Goal: Task Accomplishment & Management: Manage account settings

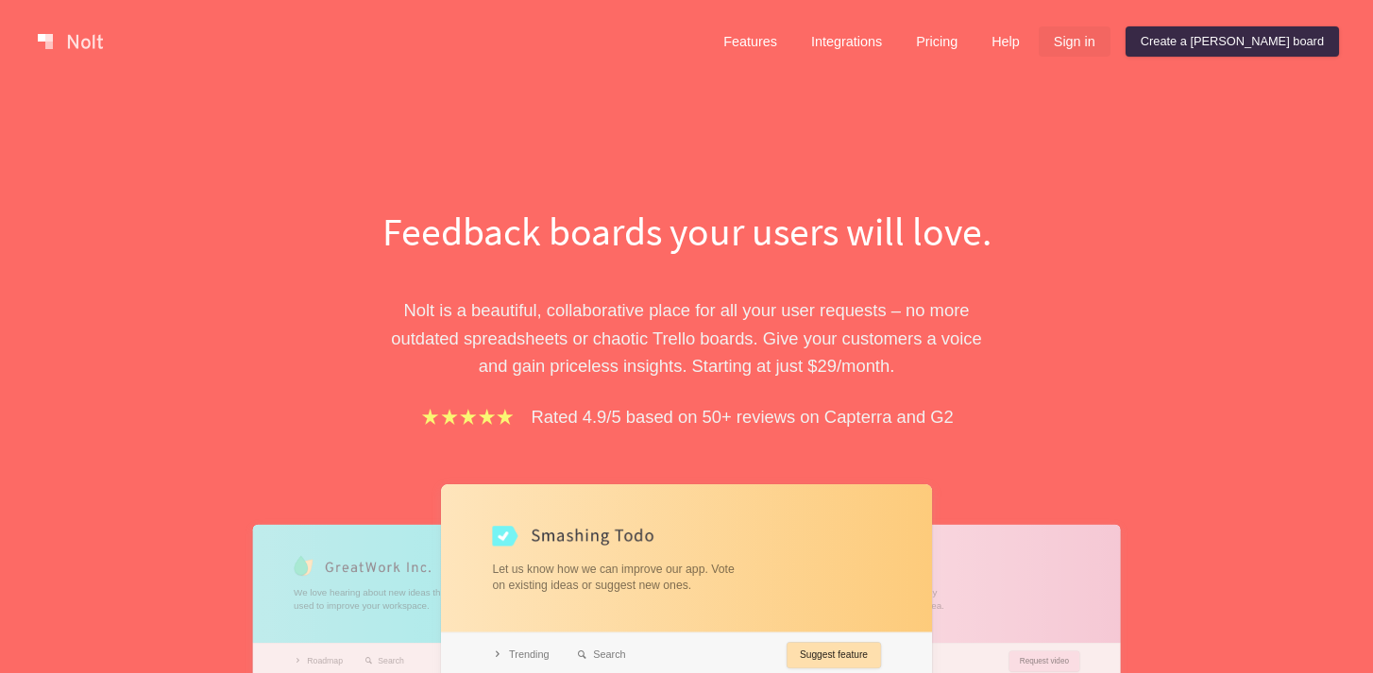
click at [1110, 43] on link "Sign in" at bounding box center [1075, 41] width 72 height 30
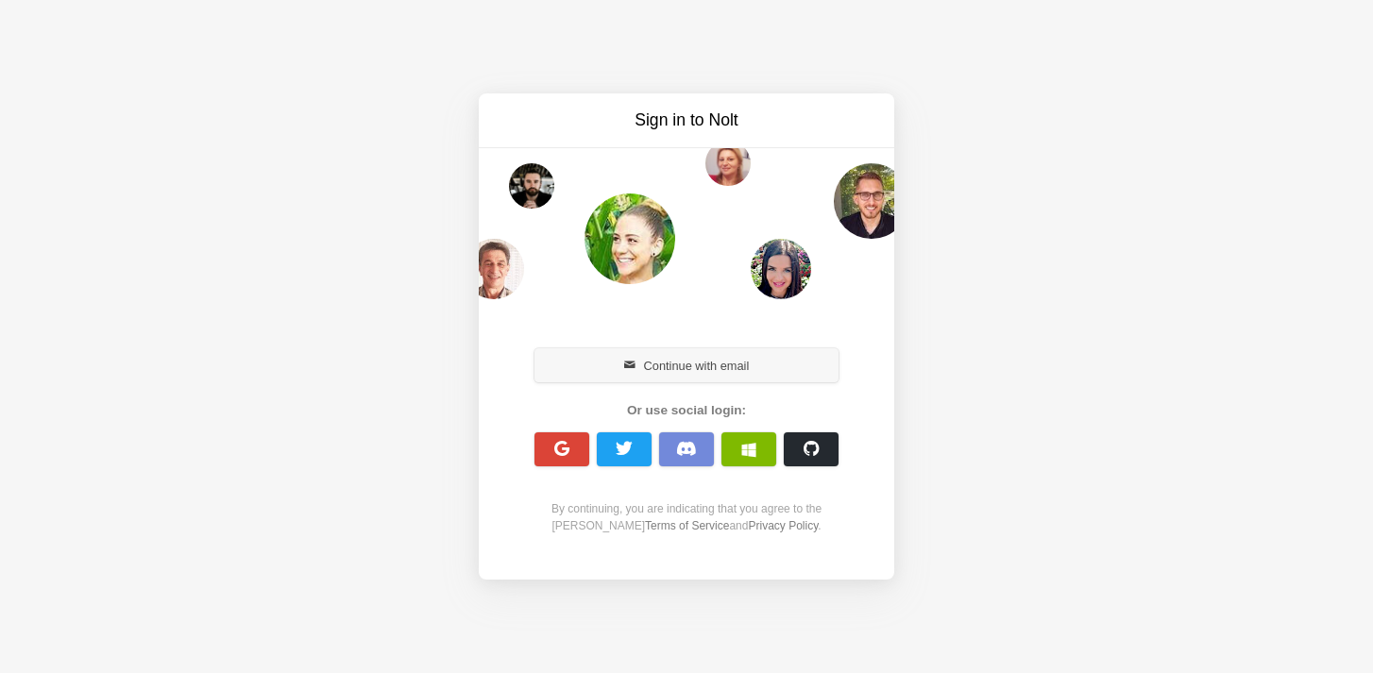
click at [697, 373] on button "Continue with email" at bounding box center [686, 365] width 304 height 34
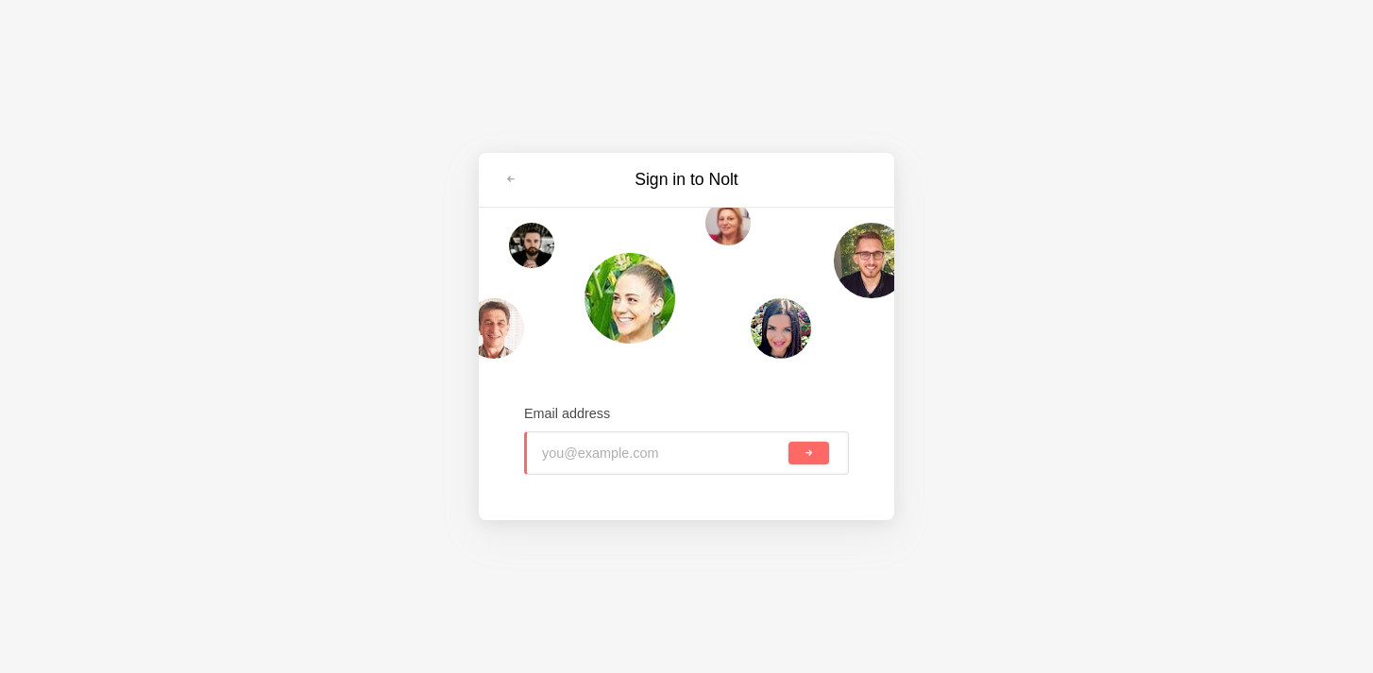
click at [691, 463] on input "email" at bounding box center [663, 453] width 243 height 42
click at [933, 81] on div "Sign in to [PERSON_NAME] Email address" at bounding box center [686, 336] width 1373 height 673
click at [601, 454] on input "email" at bounding box center [662, 453] width 245 height 42
type input "[PERSON_NAME][EMAIL_ADDRESS][PERSON_NAME][DOMAIN_NAME]"
click at [788, 442] on button "submit" at bounding box center [808, 453] width 41 height 23
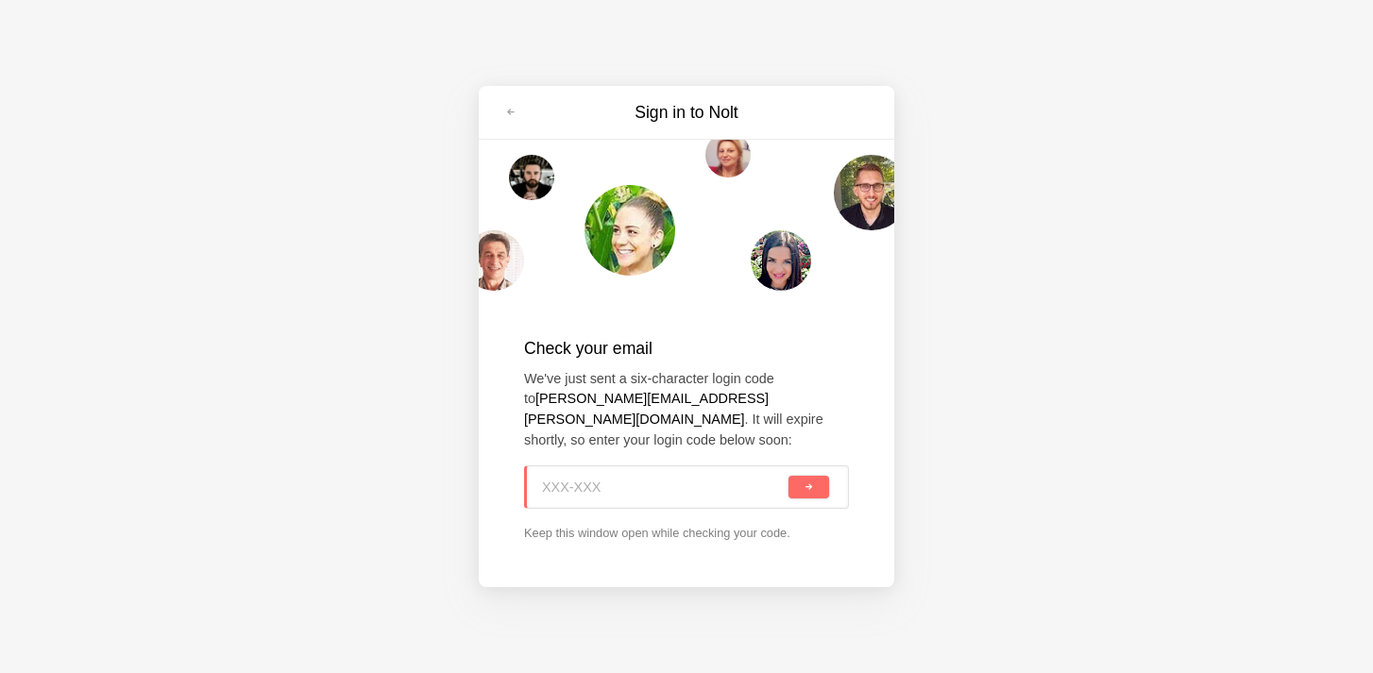
paste input "W0Q-2NX"
type input "W0Q-2NX"
click at [814, 481] on button "submit" at bounding box center [808, 487] width 41 height 23
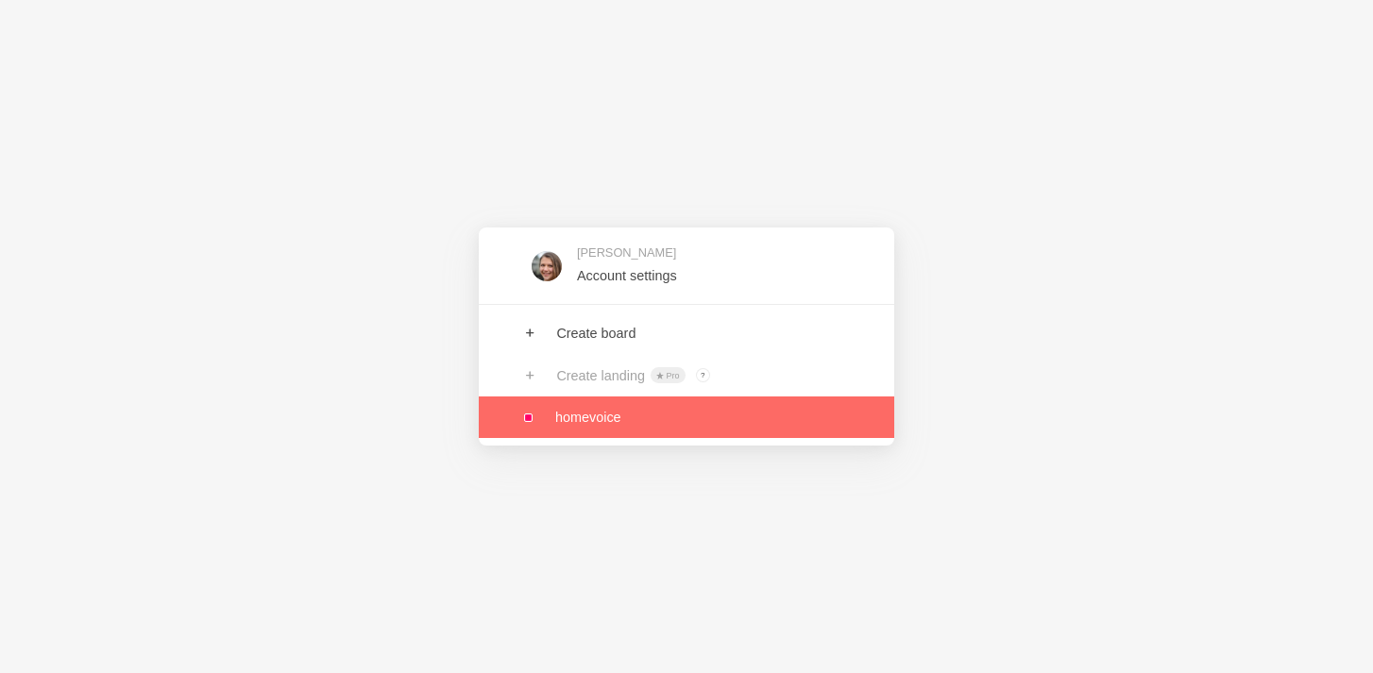
click at [616, 415] on link at bounding box center [686, 418] width 415 height 42
